Goal: Task Accomplishment & Management: Complete application form

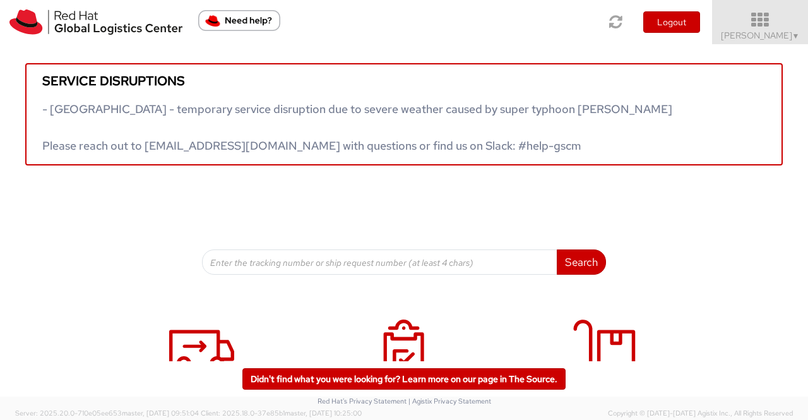
click at [770, 37] on span "Sumitra Hansdah ▼" at bounding box center [759, 35] width 79 height 11
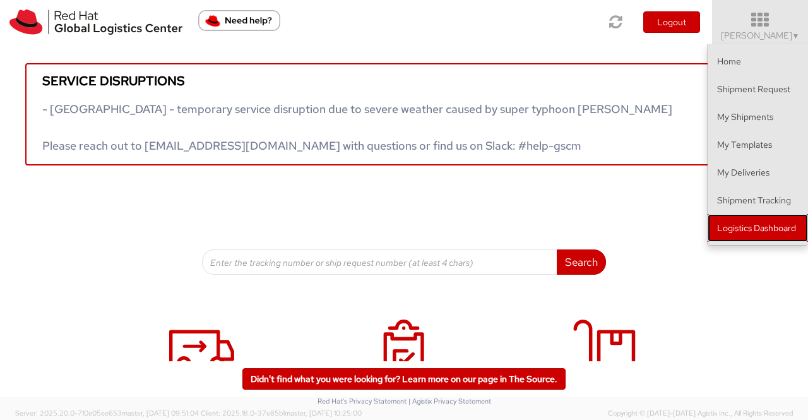
click at [779, 228] on link "Logistics Dashboard" at bounding box center [757, 228] width 100 height 28
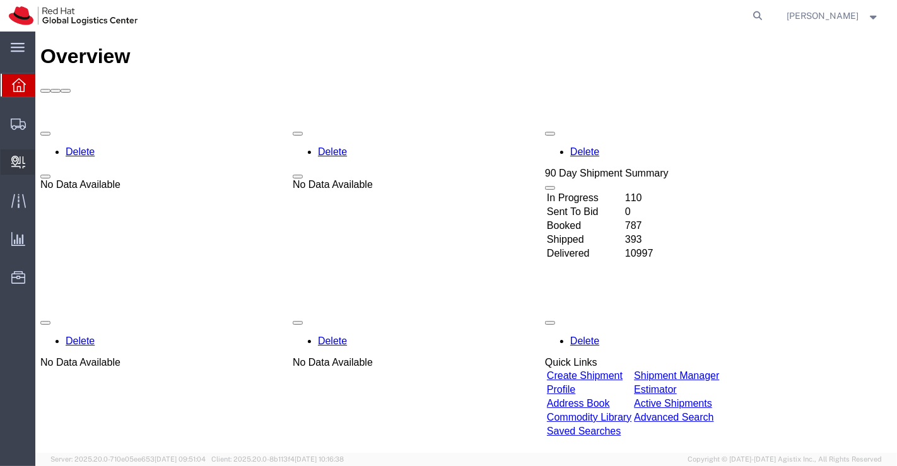
click at [0, 0] on span "Create Delivery" at bounding box center [0, 0] width 0 height 0
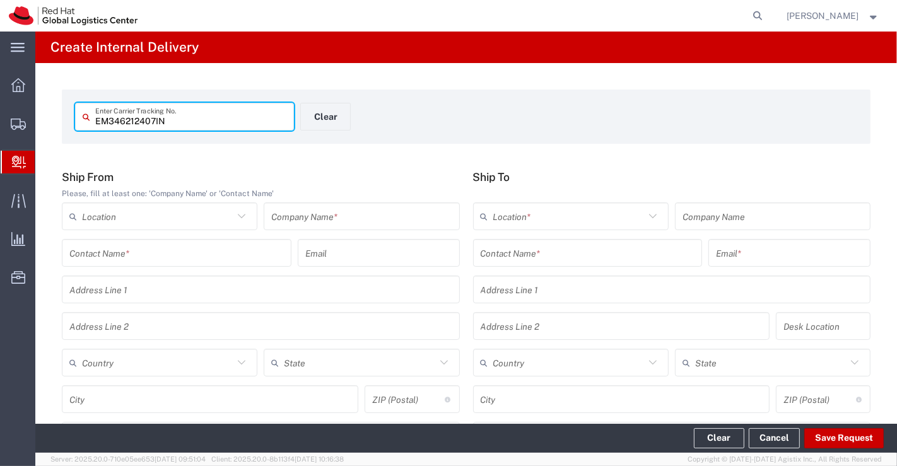
type input "EM346212407IN"
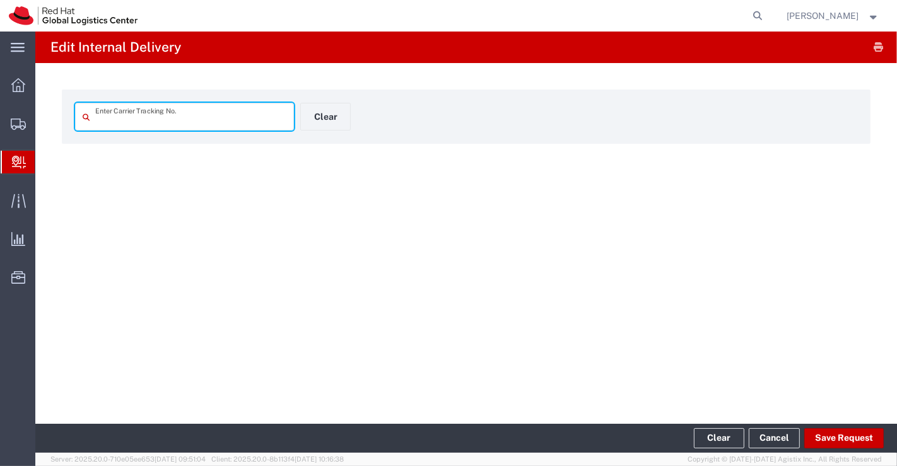
type input "EM346212407IN"
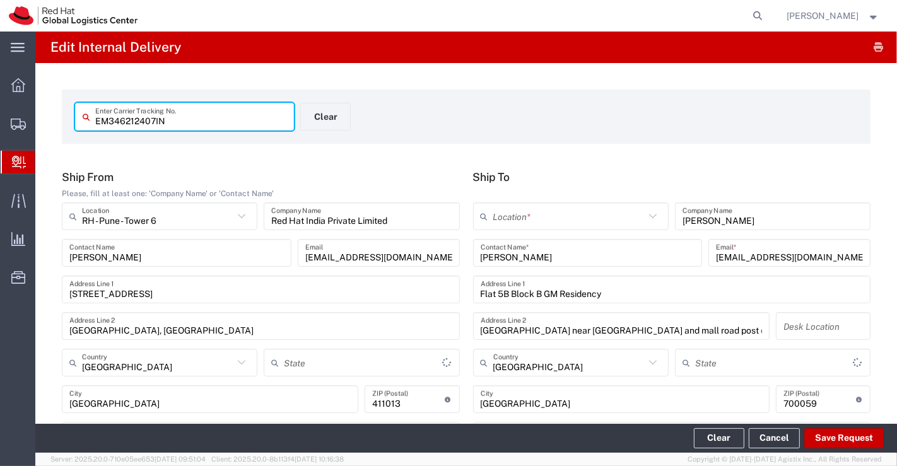
type input "Your Packaging"
type input "Mahārāshtra"
type input "West Bengal"
click at [449, 109] on div "EM346212407IN Enter Carrier Tracking No. Clear" at bounding box center [301, 121] width 464 height 37
